Goal: Find specific page/section: Find specific page/section

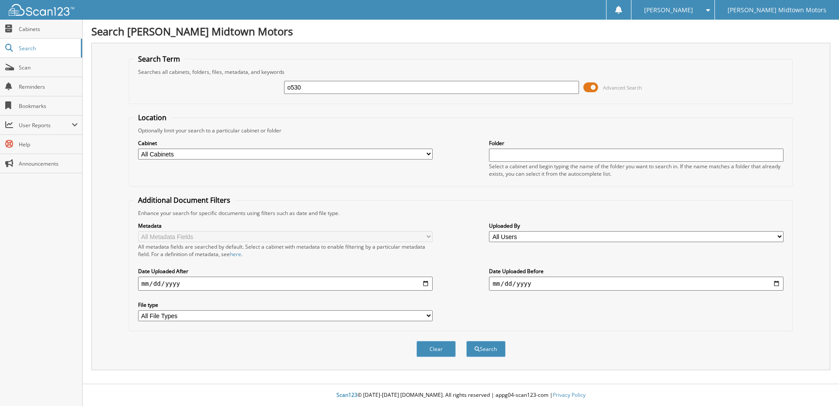
type input "o530"
click at [466, 341] on button "Search" at bounding box center [485, 349] width 39 height 16
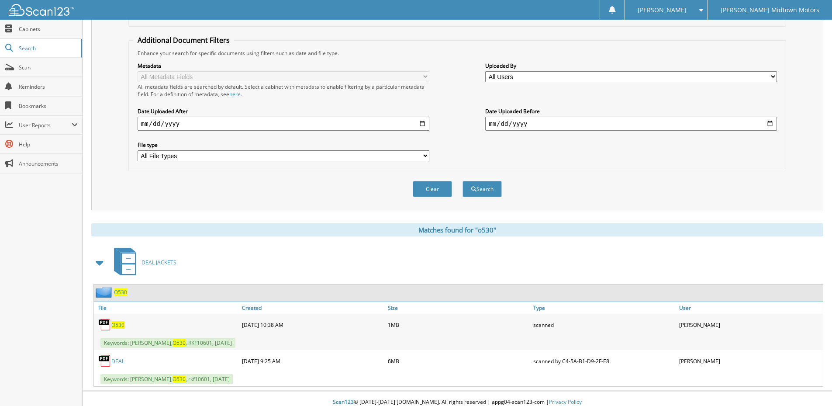
scroll to position [167, 0]
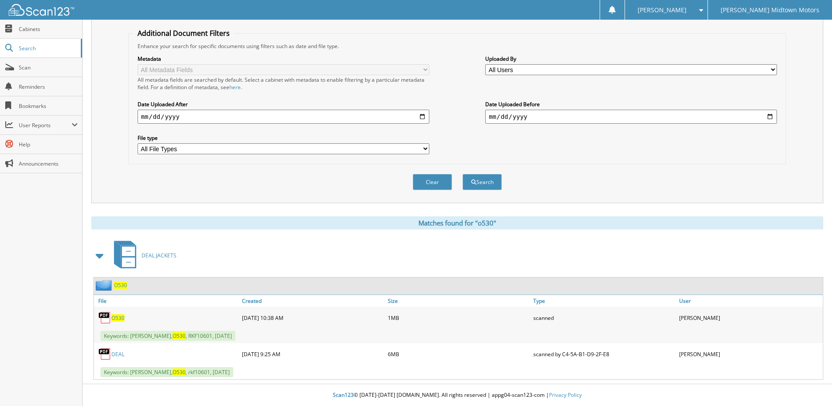
click at [115, 350] on link "DEAL" at bounding box center [117, 353] width 13 height 7
